Goal: Transaction & Acquisition: Book appointment/travel/reservation

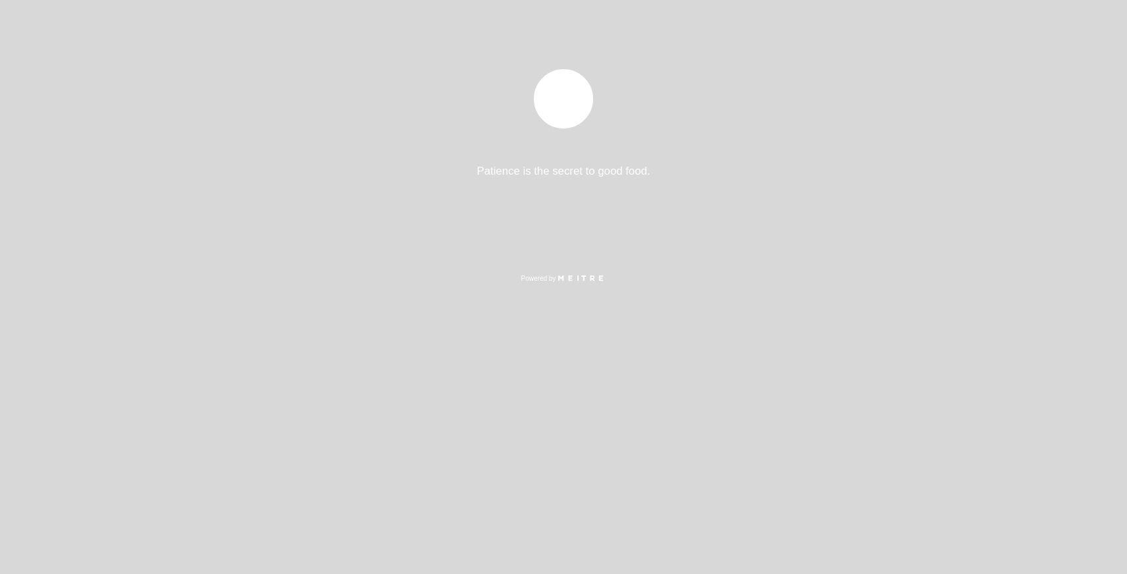
select select "es"
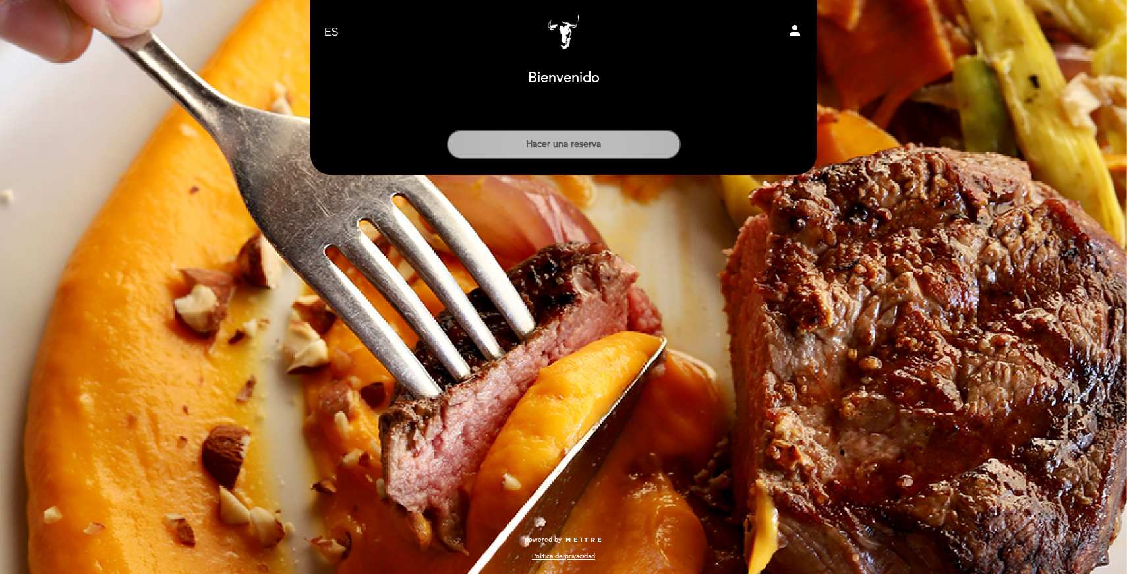
click at [577, 137] on button "Hacer una reserva" at bounding box center [564, 144] width 234 height 29
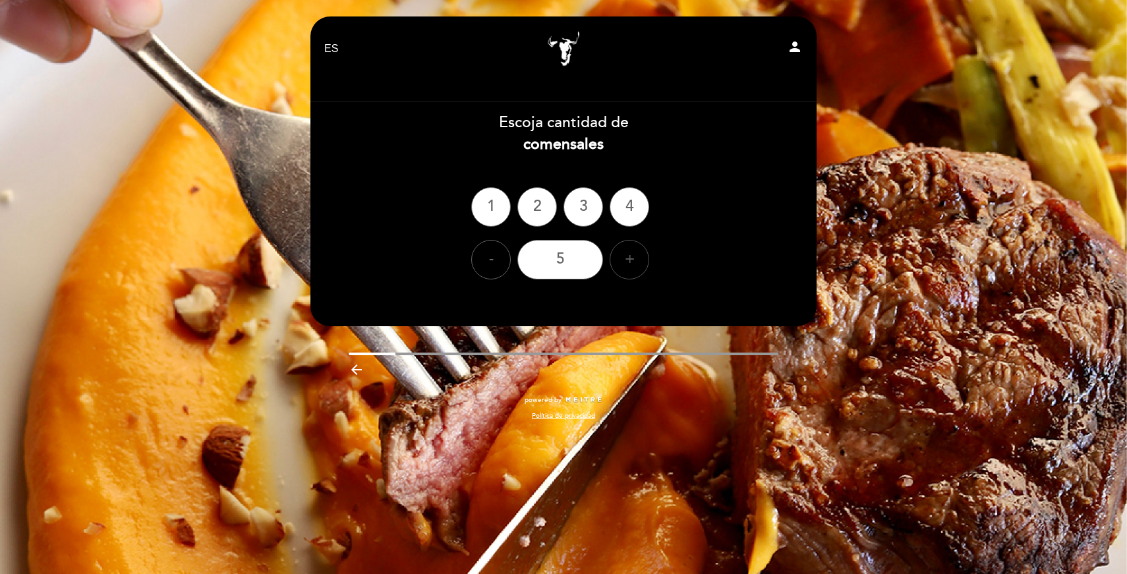
click at [630, 262] on div "+" at bounding box center [630, 260] width 40 height 40
click at [555, 256] on div "6" at bounding box center [560, 260] width 86 height 40
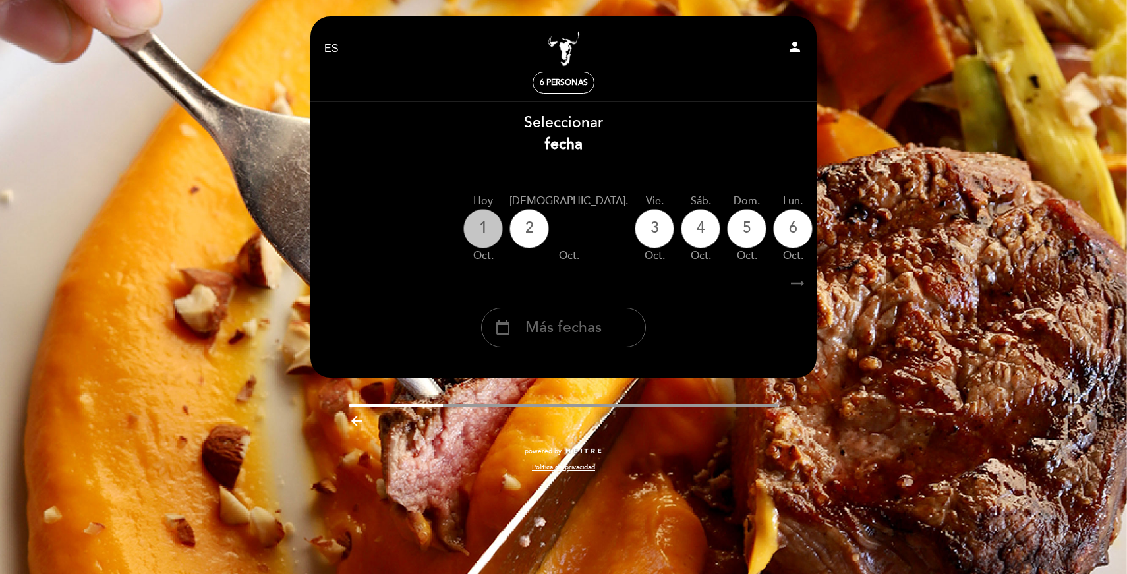
click at [473, 229] on div "1" at bounding box center [483, 229] width 40 height 40
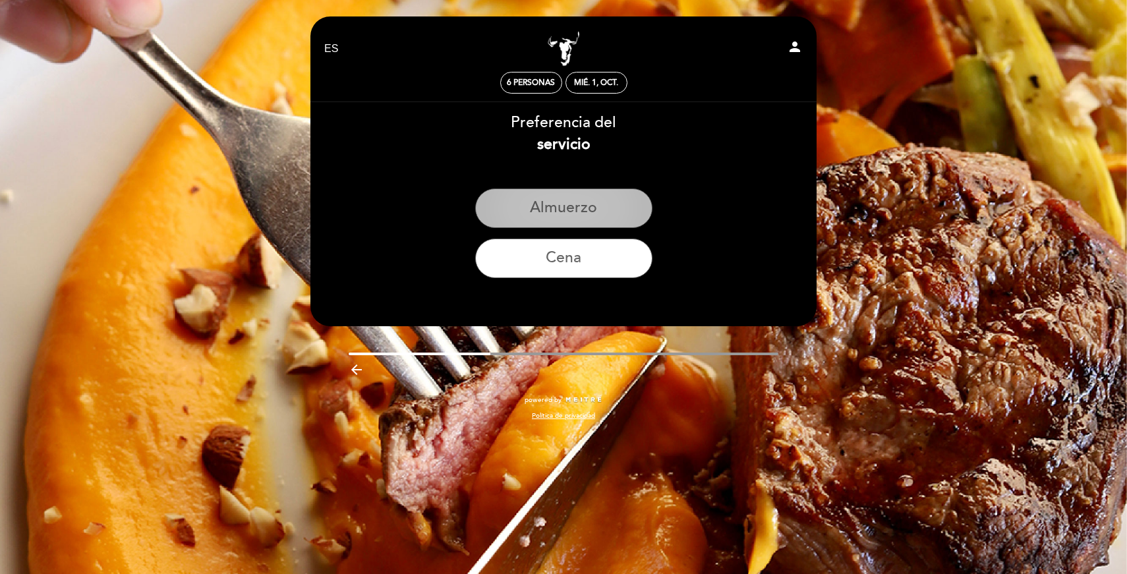
click at [571, 209] on button "Almuerzo" at bounding box center [563, 209] width 177 height 40
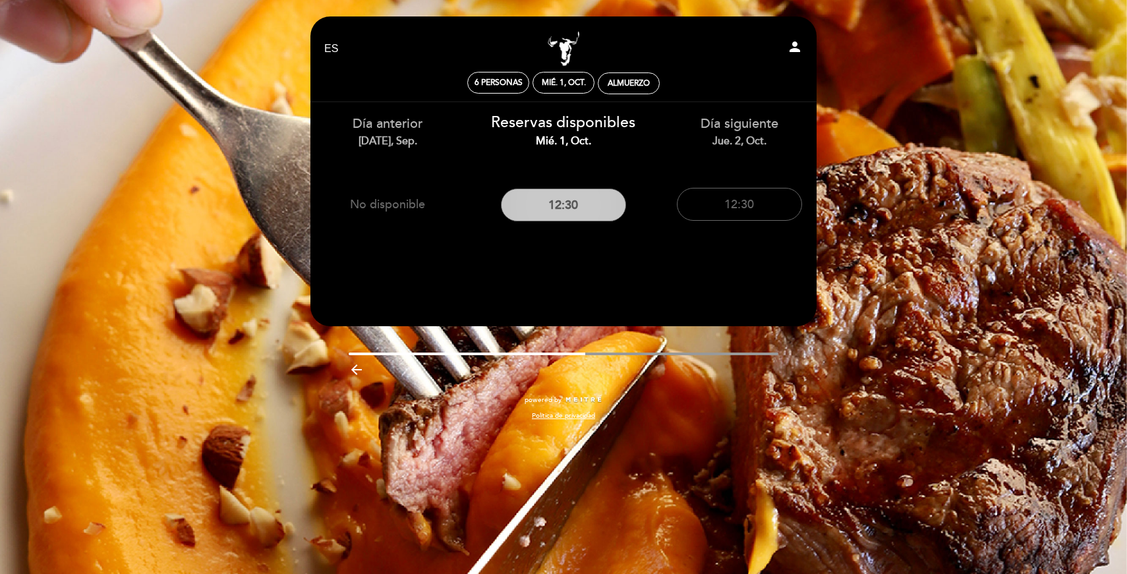
click at [581, 208] on button "12:30" at bounding box center [563, 205] width 125 height 33
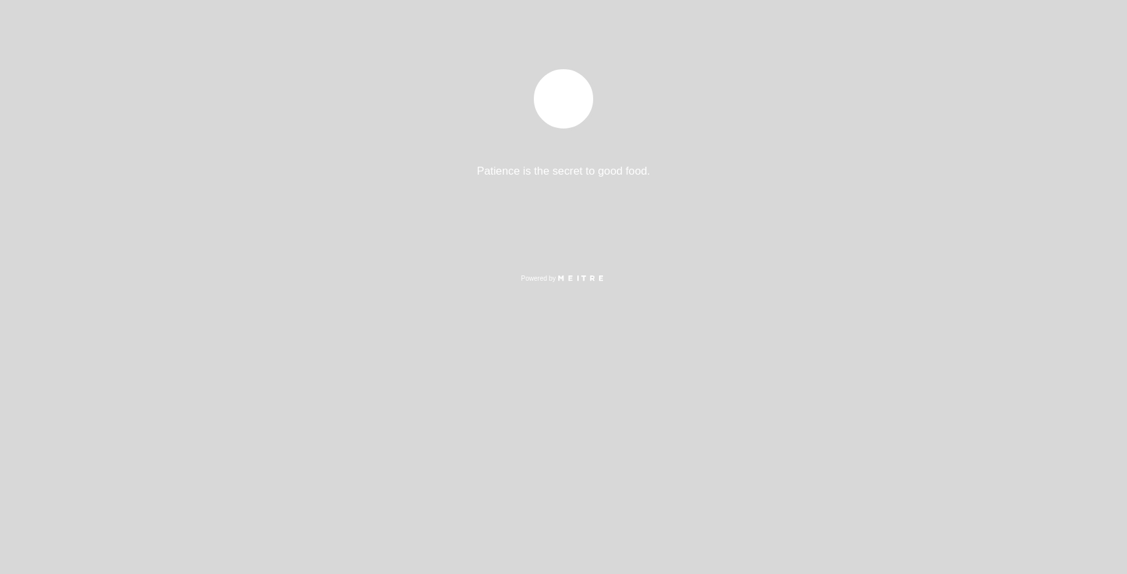
select select "es"
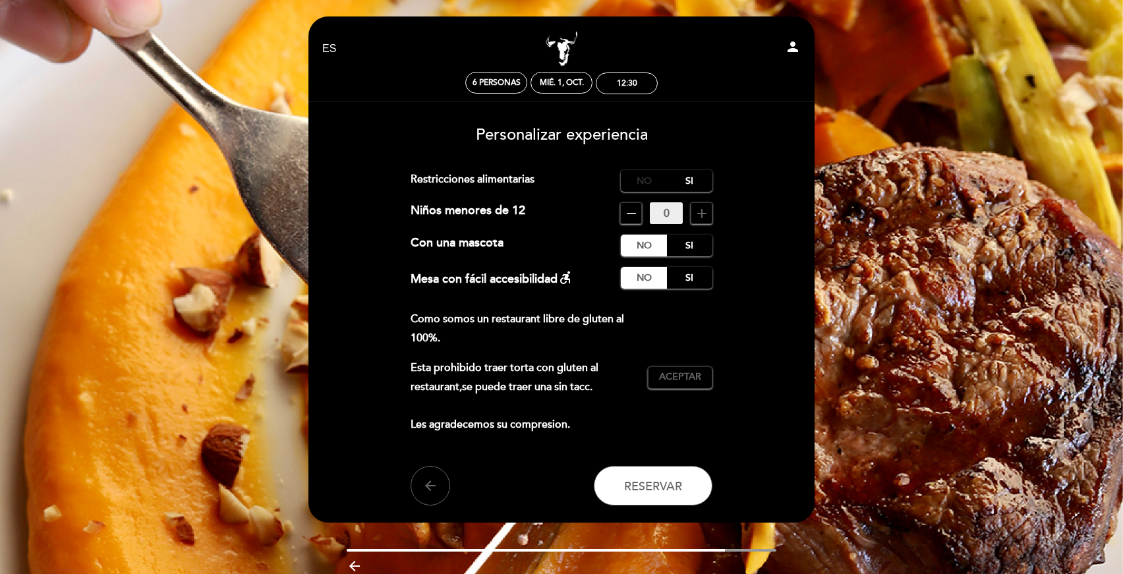
click at [640, 178] on label "No" at bounding box center [644, 181] width 46 height 22
click at [682, 379] on span "Aceptar" at bounding box center [680, 377] width 42 height 14
click at [683, 380] on span "Aceptado" at bounding box center [680, 377] width 51 height 14
click at [663, 498] on button "Reservar" at bounding box center [653, 486] width 119 height 40
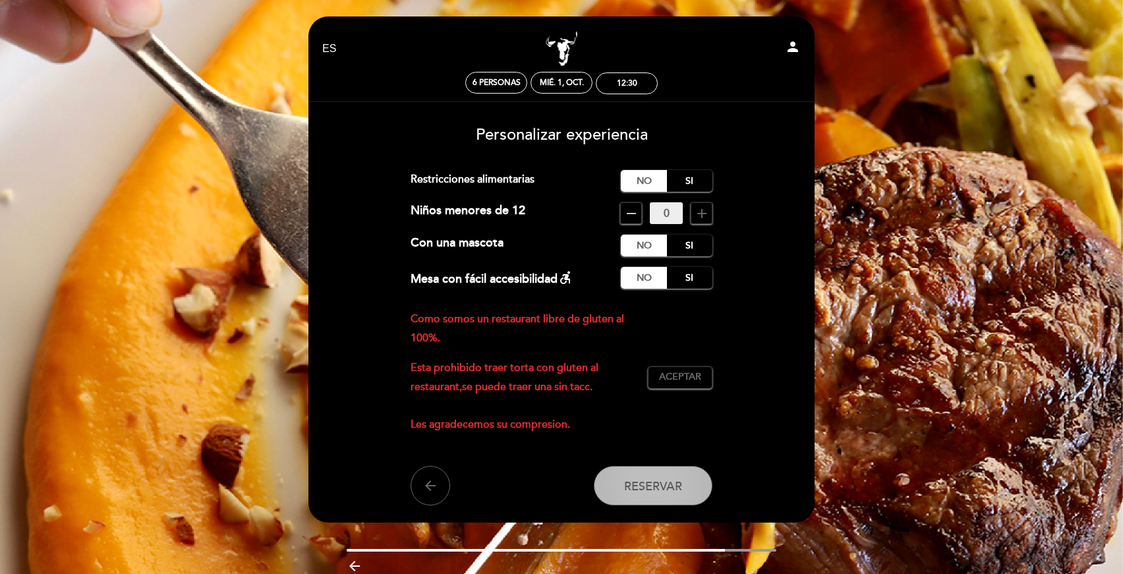
click at [664, 479] on span "Reservar" at bounding box center [653, 486] width 58 height 15
click at [675, 387] on button "Aceptar Aceptado" at bounding box center [680, 378] width 65 height 22
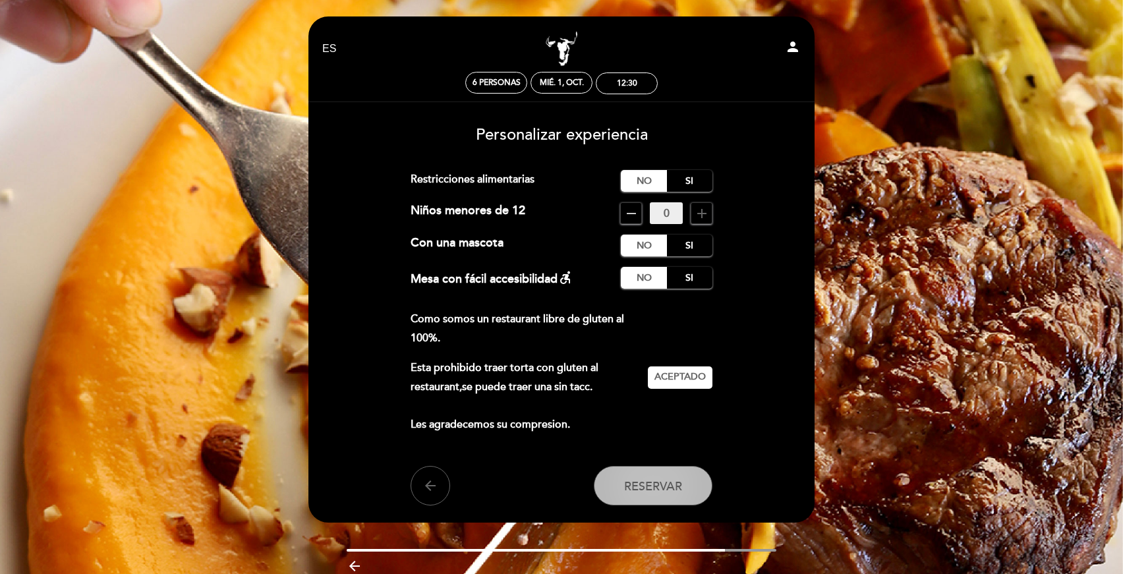
click at [649, 476] on button "Reservar" at bounding box center [653, 486] width 119 height 40
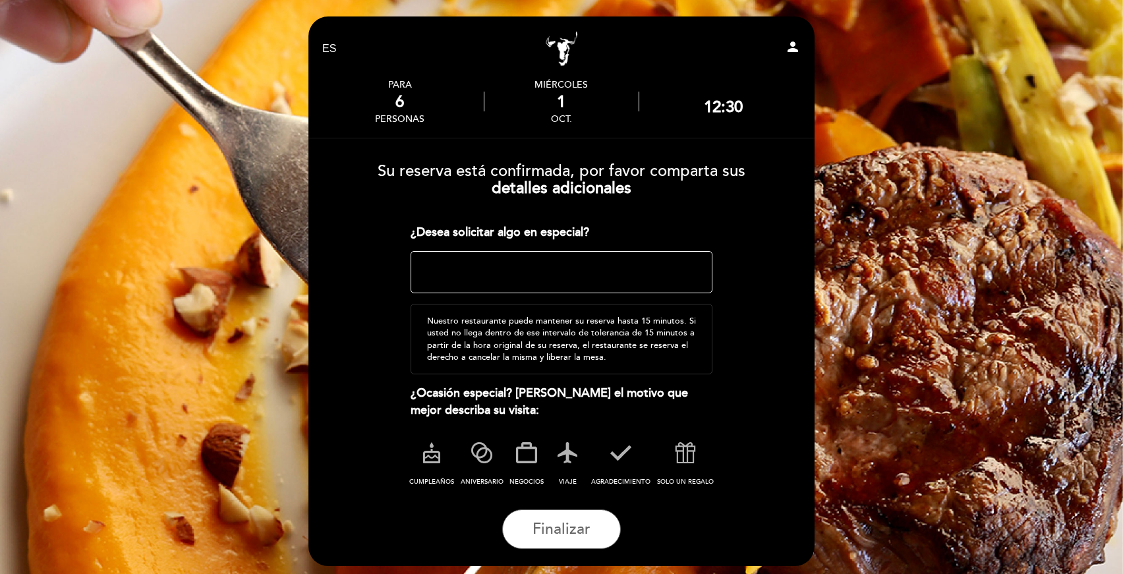
click at [510, 275] on textarea at bounding box center [562, 272] width 303 height 42
type textarea "Mesa afuera por favor"
click at [558, 537] on span "Finalizar" at bounding box center [562, 529] width 58 height 18
